Goal: Check status: Verify the current state of an ongoing process or item

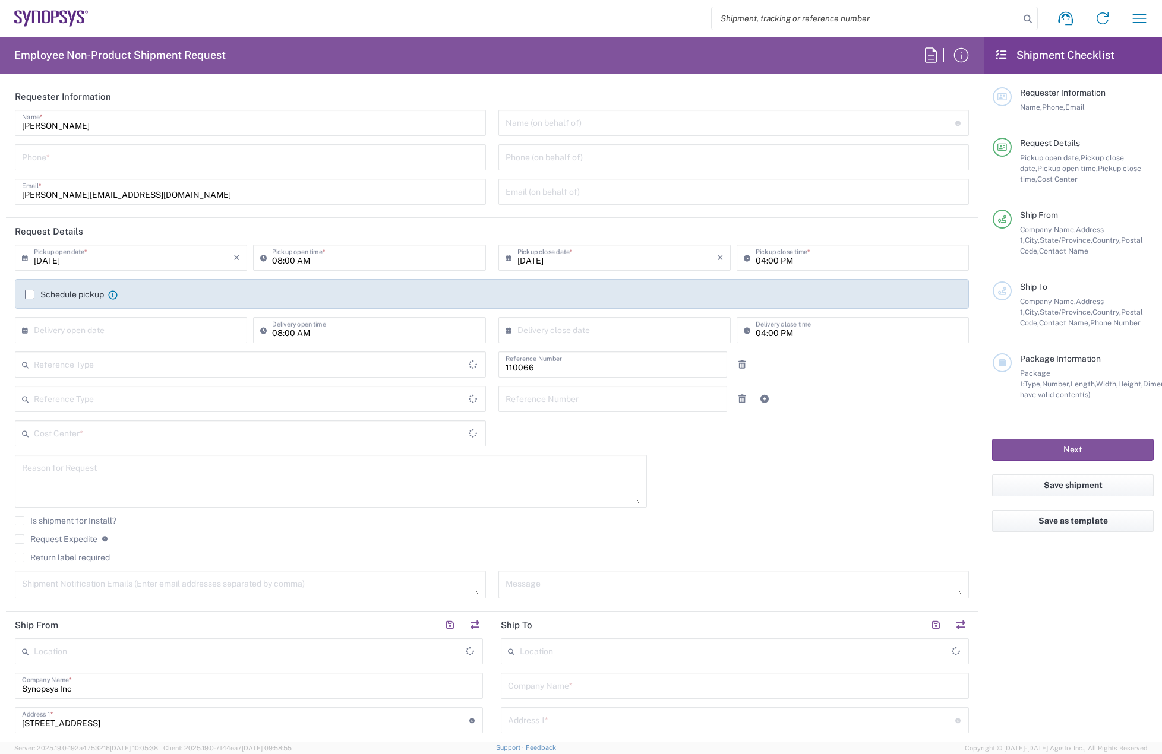
type input "US01, CIO, IT, ESS2 110066"
type input "[US_STATE]"
type input "[GEOGRAPHIC_DATA]"
type input "Department"
type input "[GEOGRAPHIC_DATA]"
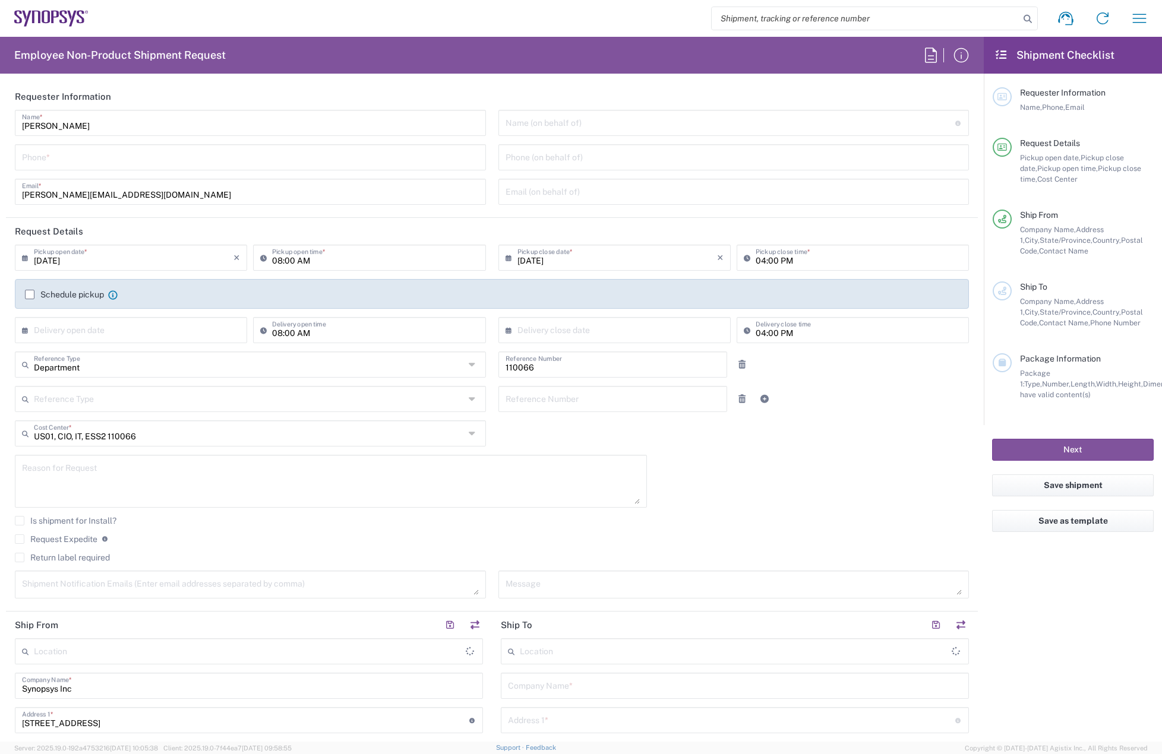
type input "Delivered at Place"
click at [1147, 12] on icon "button" at bounding box center [1139, 18] width 19 height 19
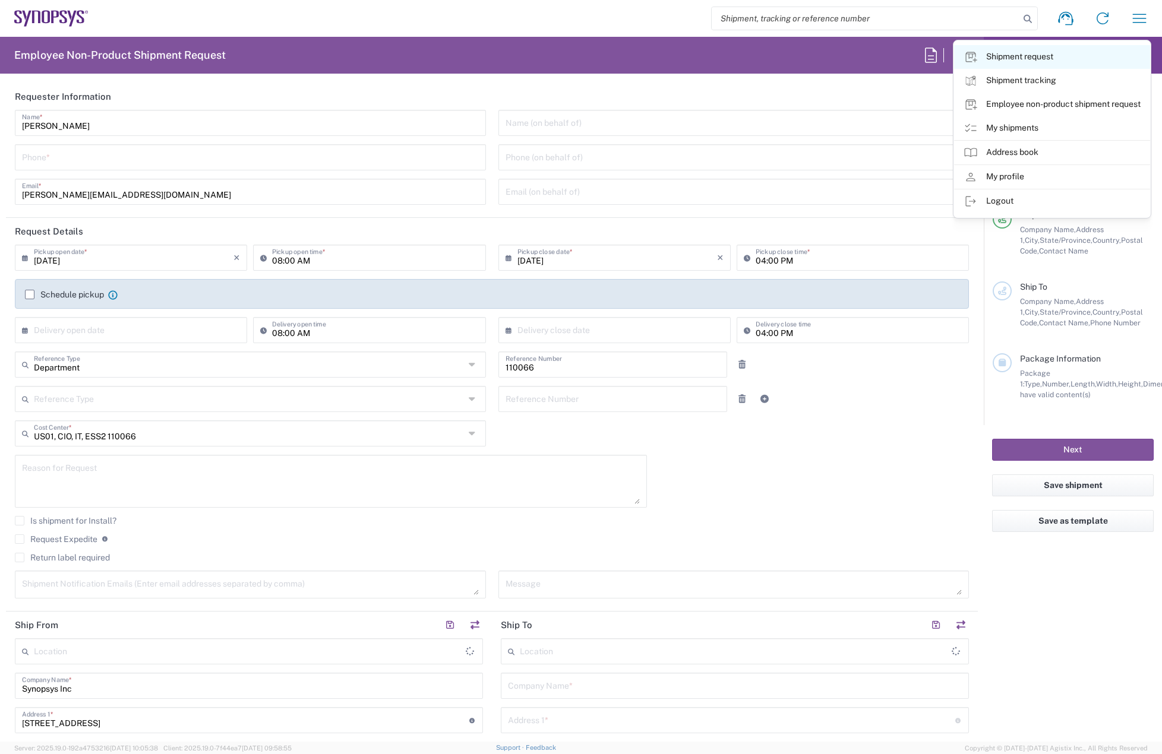
type input "Marlboro US04"
click at [1032, 132] on link "My shipments" at bounding box center [1052, 128] width 196 height 24
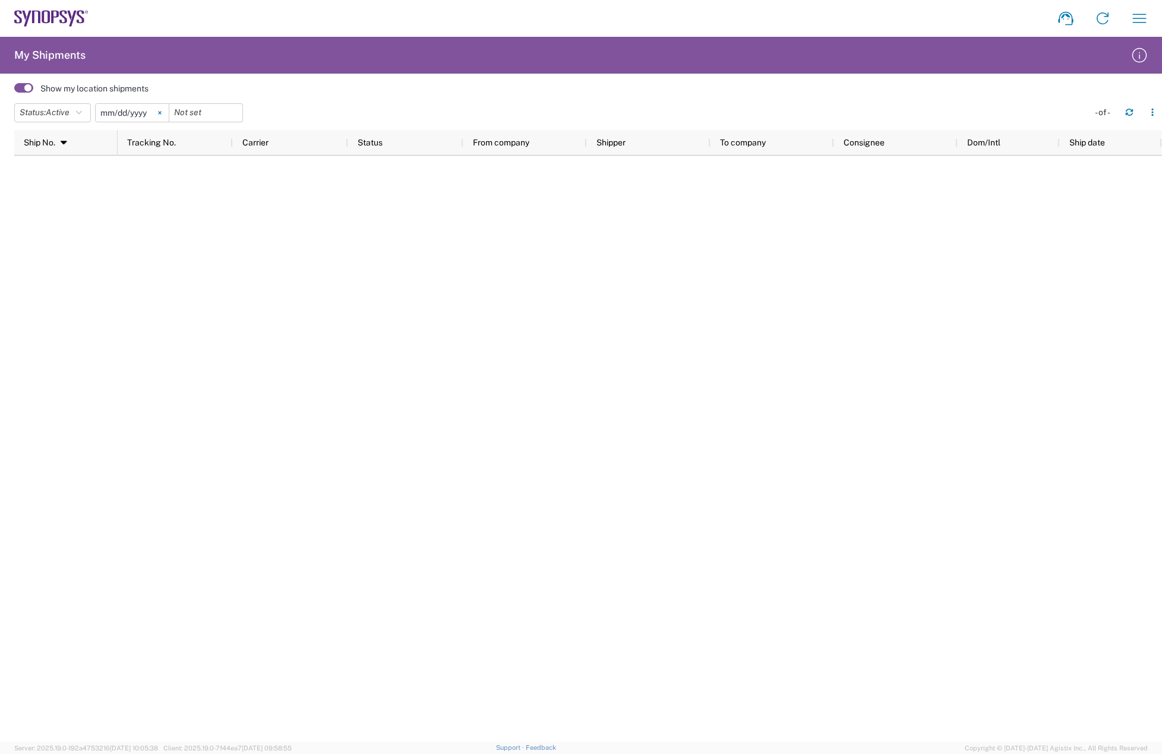
click at [162, 114] on icon at bounding box center [160, 113] width 4 height 4
click at [1131, 115] on icon "button" at bounding box center [1129, 114] width 7 height 3
click at [29, 87] on span at bounding box center [23, 88] width 19 height 10
click at [14, 91] on input "checkbox" at bounding box center [14, 91] width 0 height 0
click at [1156, 115] on icon "button" at bounding box center [1152, 112] width 8 height 8
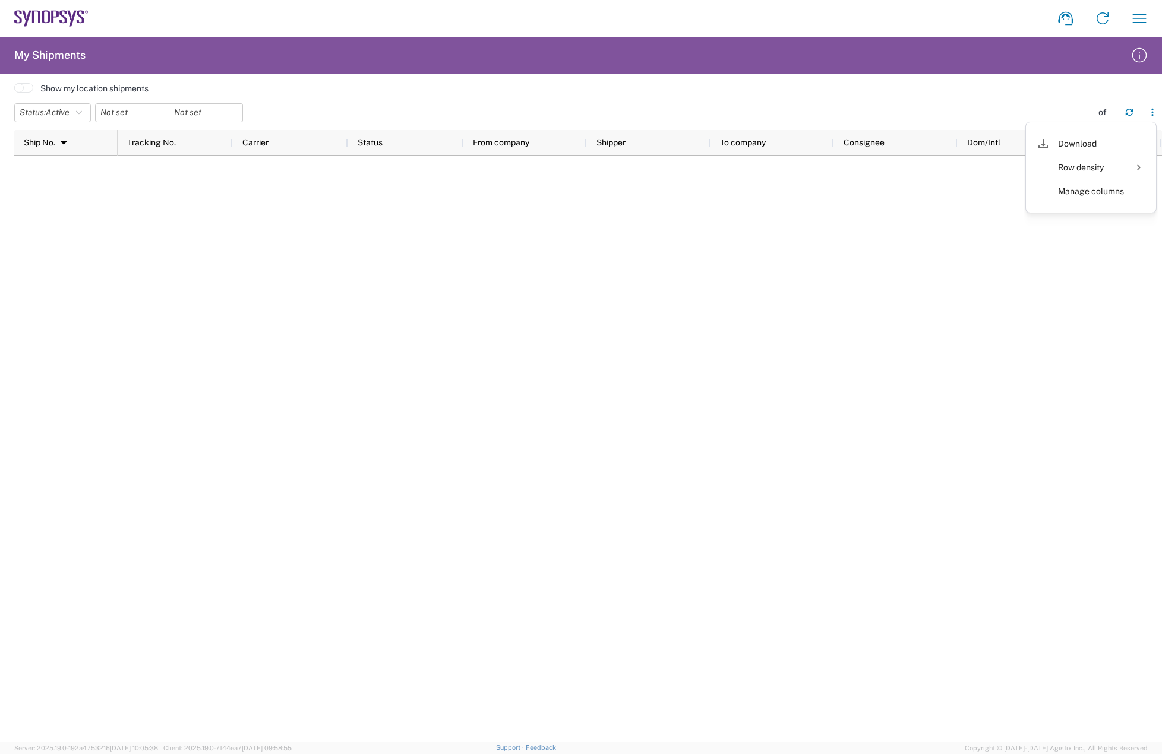
click at [911, 206] on div at bounding box center [640, 449] width 1044 height 586
click at [87, 115] on button "Status: Active" at bounding box center [52, 112] width 77 height 19
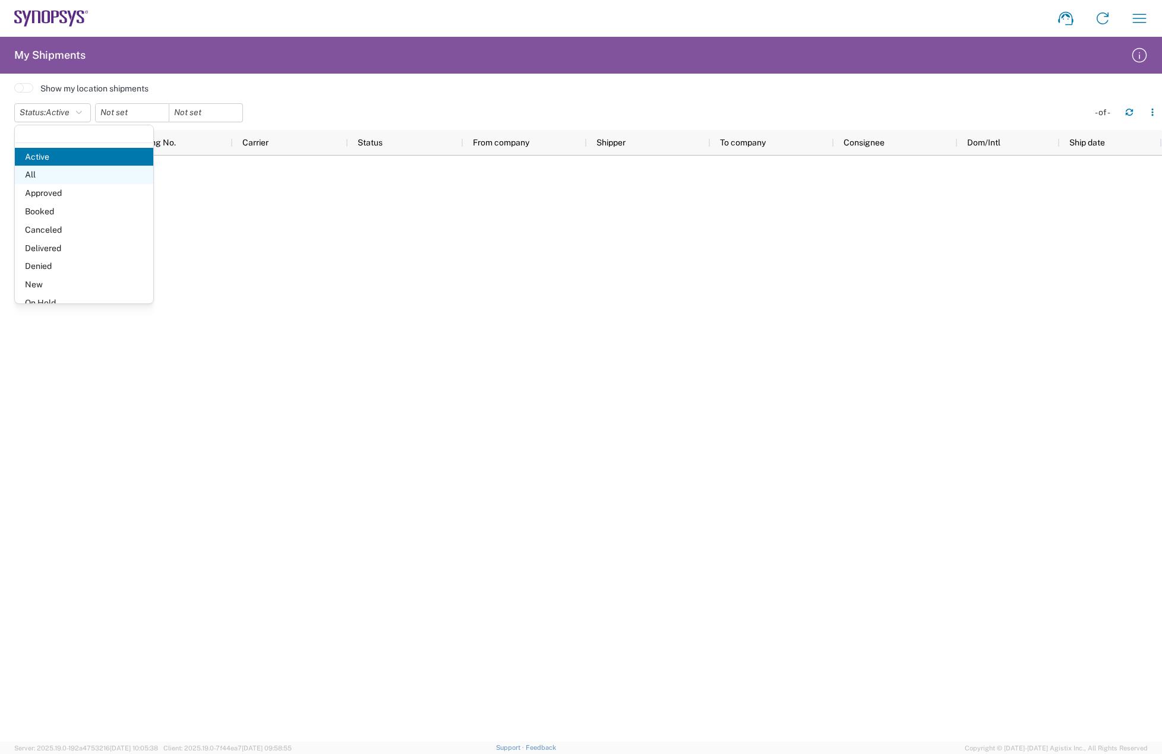
click at [49, 170] on span "All" at bounding box center [84, 175] width 138 height 18
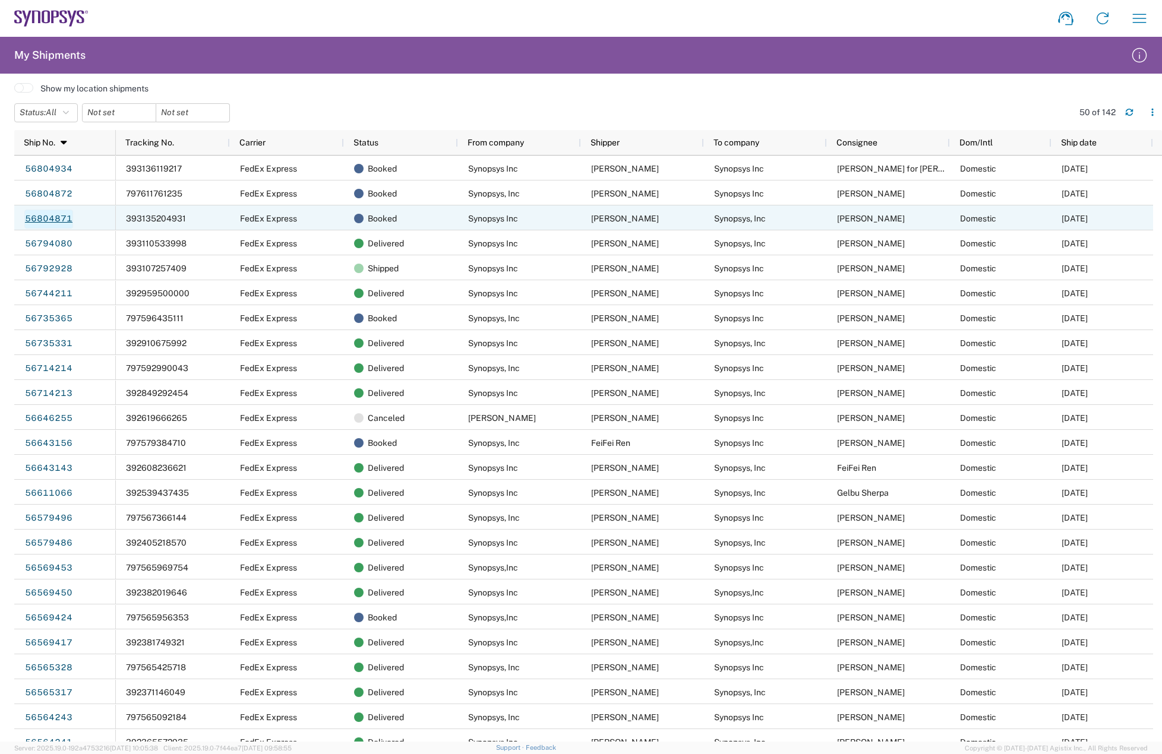
click at [61, 218] on link "56804871" at bounding box center [48, 219] width 49 height 19
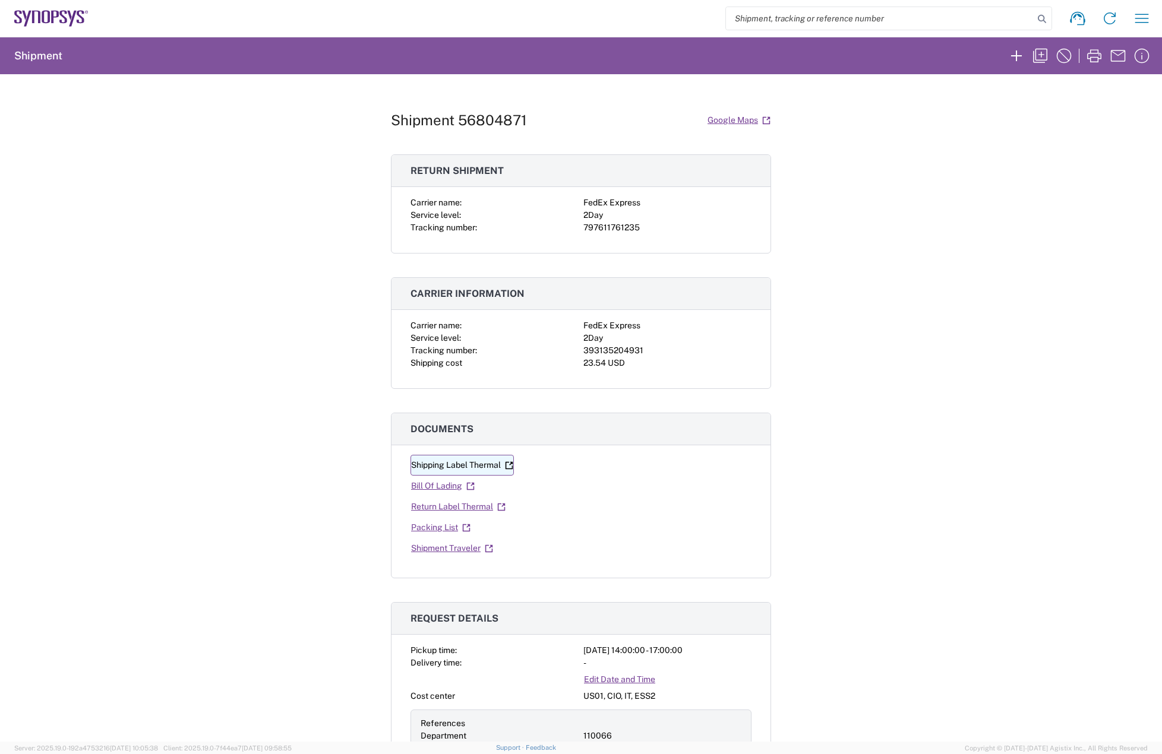
click at [457, 463] on link "Shipping Label Thermal" at bounding box center [461, 465] width 103 height 21
click at [472, 508] on link "Return Label Thermal" at bounding box center [458, 507] width 96 height 21
